Goal: Information Seeking & Learning: Learn about a topic

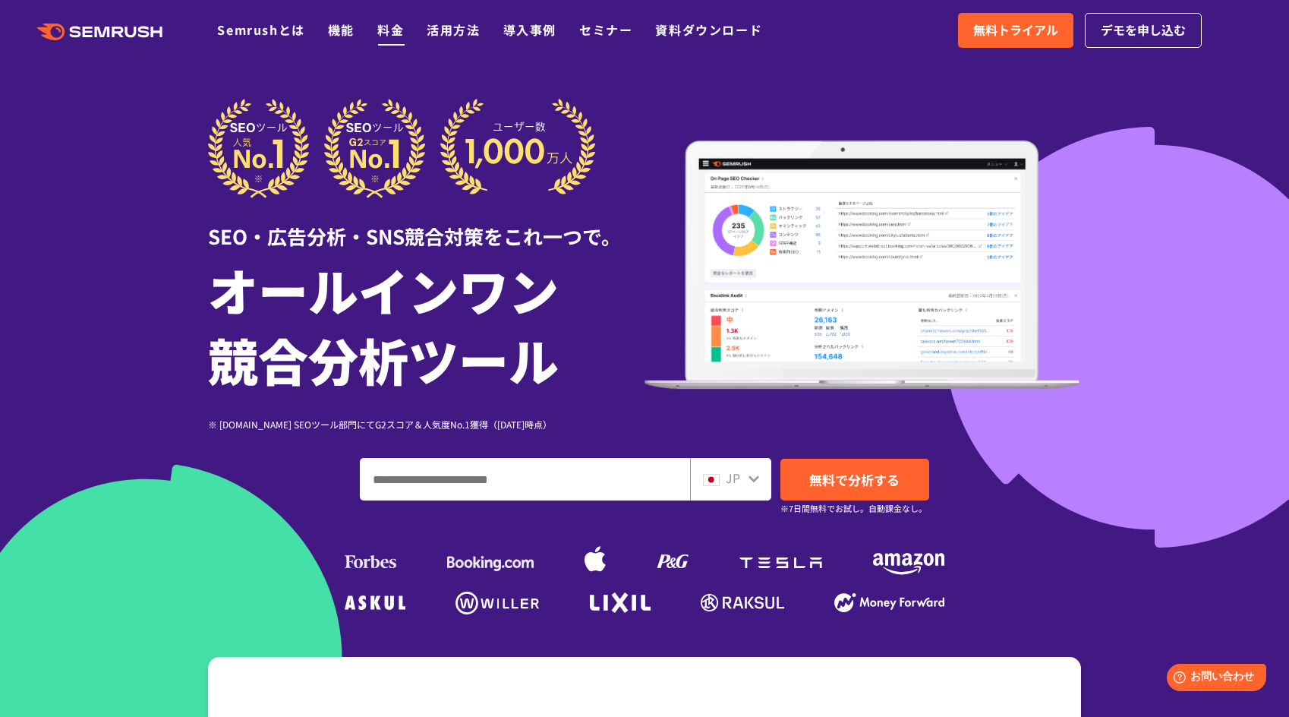
click at [385, 34] on link "料金" at bounding box center [390, 30] width 27 height 18
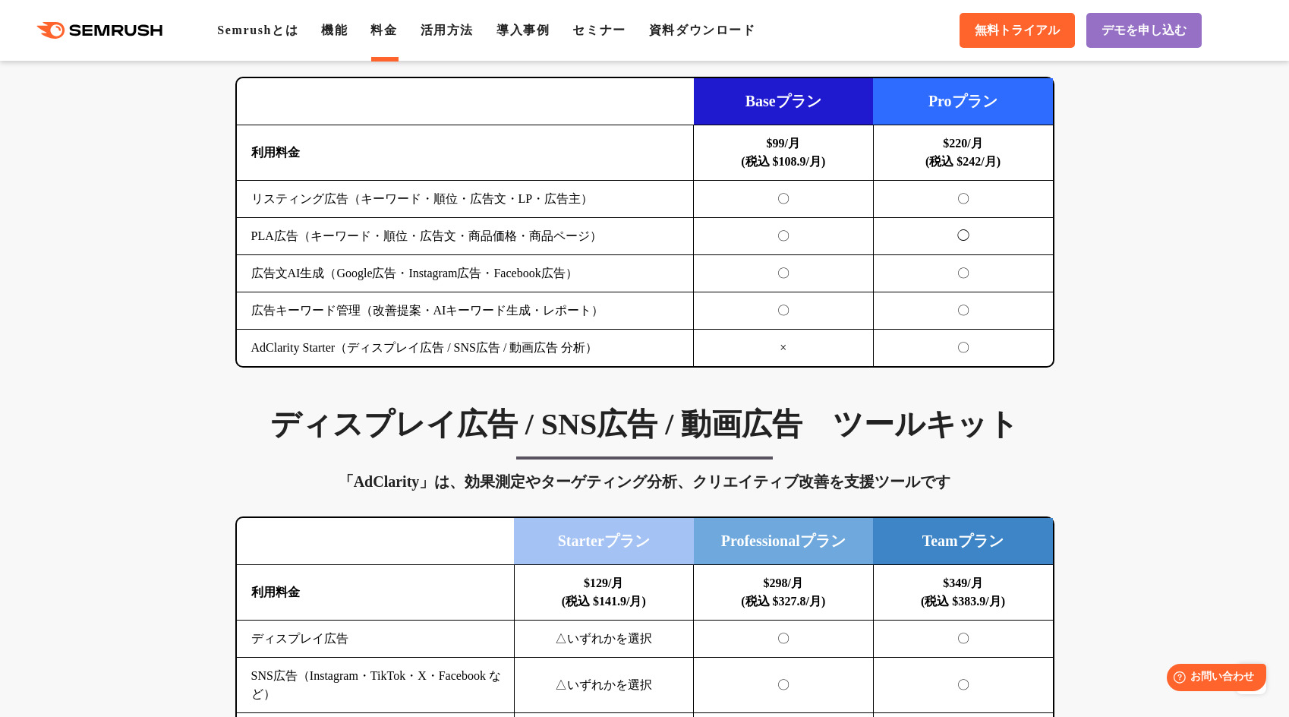
scroll to position [1559, 0]
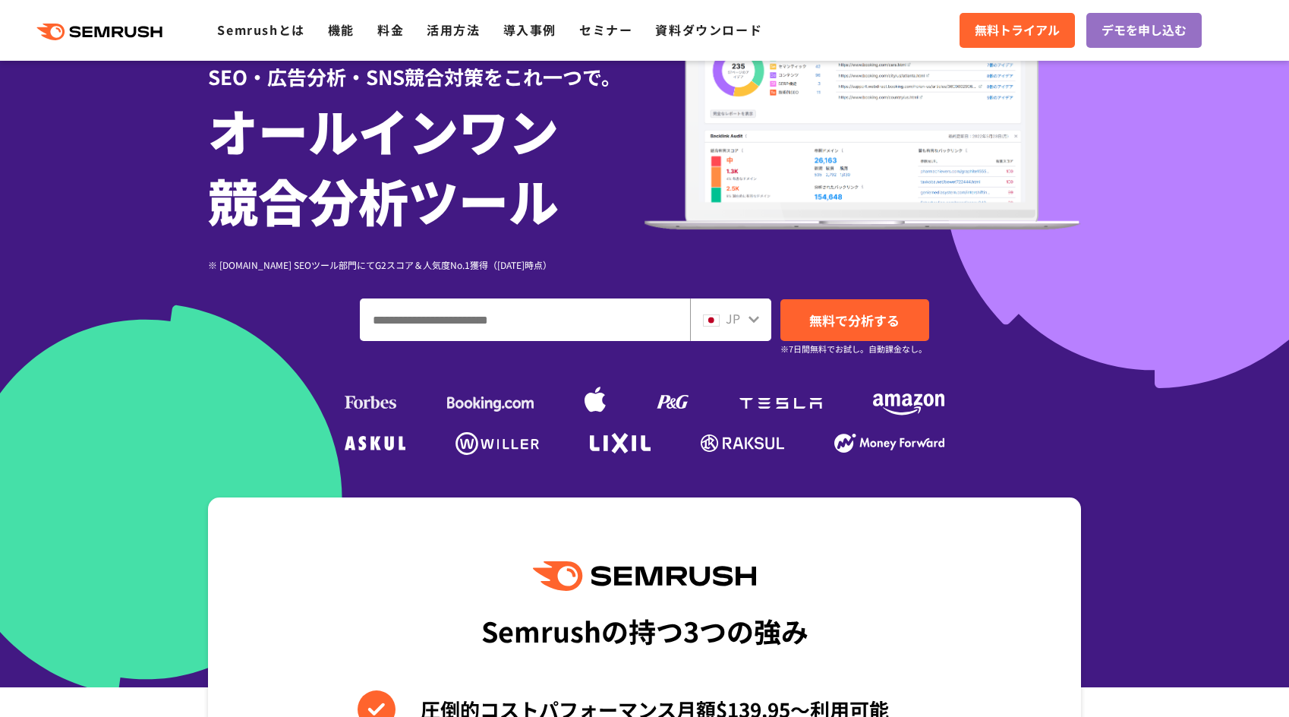
scroll to position [160, 0]
